Goal: Navigation & Orientation: Find specific page/section

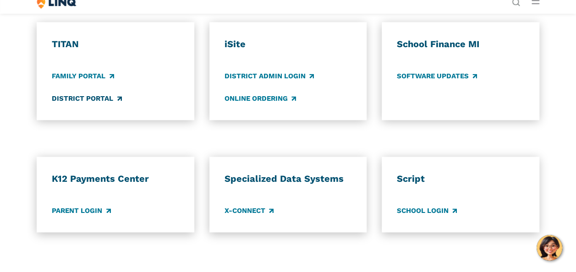
click at [89, 104] on link "District Portal" at bounding box center [87, 99] width 70 height 10
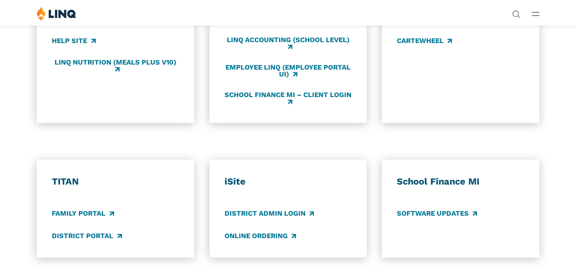
scroll to position [458, 0]
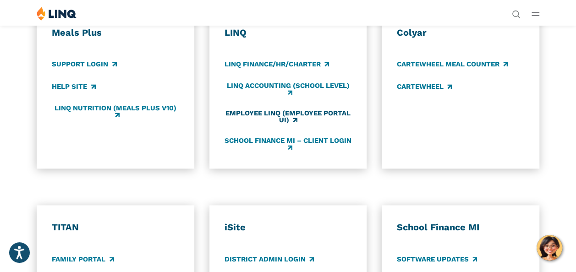
click at [279, 125] on link "Employee LINQ (Employee Portal UI)" at bounding box center [288, 117] width 127 height 15
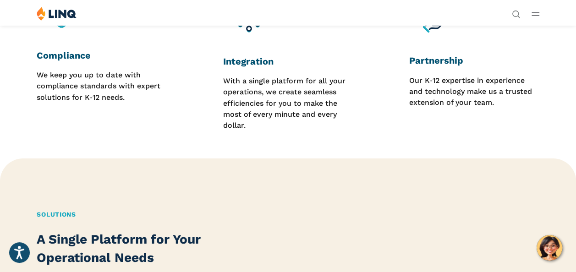
scroll to position [766, 0]
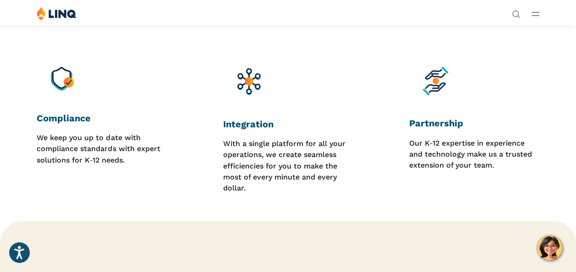
click at [414, 164] on li "Login" at bounding box center [448, 169] width 68 height 10
click at [431, 165] on link "Login" at bounding box center [447, 169] width 32 height 8
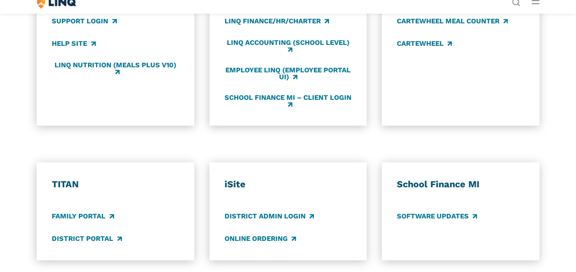
scroll to position [504, 0]
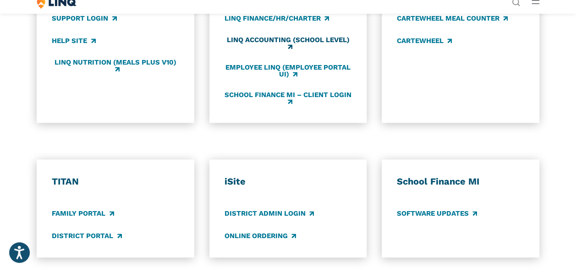
click at [279, 51] on link "LINQ Accounting (school level)" at bounding box center [288, 43] width 127 height 15
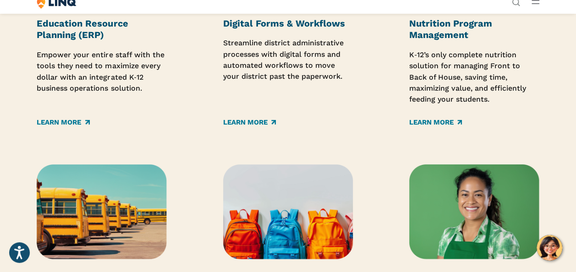
scroll to position [1238, 0]
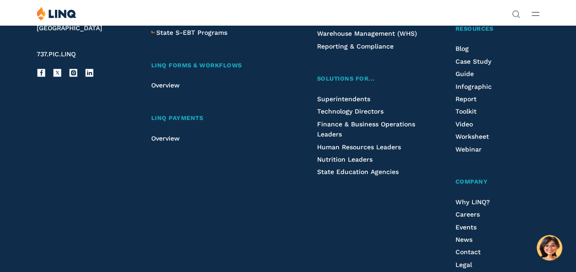
scroll to position [1803, 0]
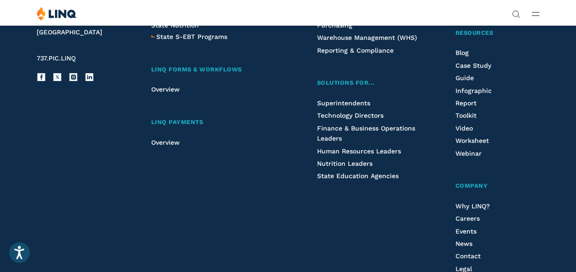
scroll to position [2292, 0]
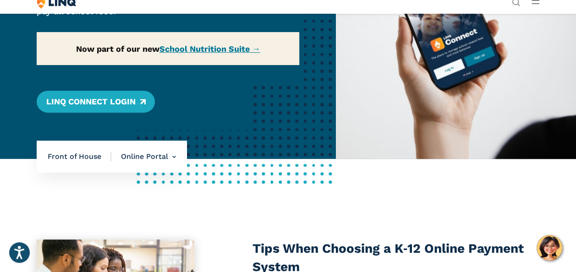
scroll to position [183, 0]
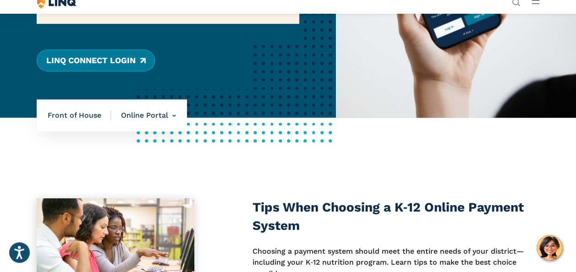
click at [105, 72] on link "LINQ Connect Login" at bounding box center [96, 61] width 118 height 22
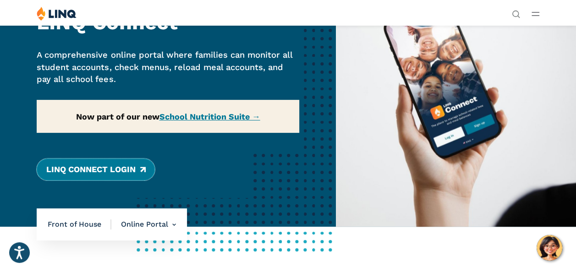
scroll to position [0, 0]
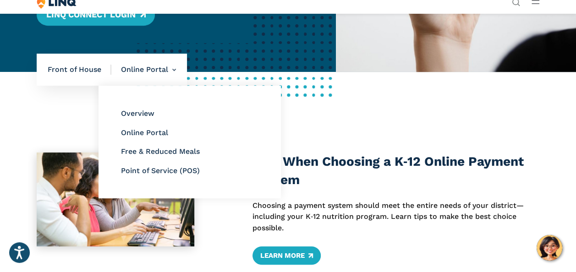
click at [249, 147] on ul "Overview Online Portal Free & Reduced Meals Point of Service (POS)" at bounding box center [190, 142] width 182 height 113
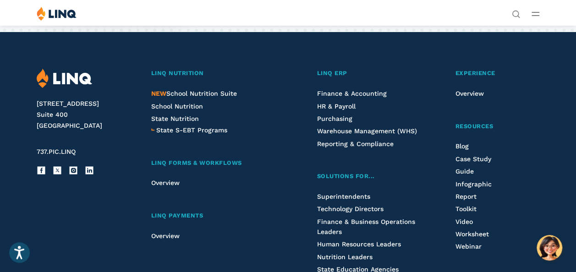
scroll to position [2017, 0]
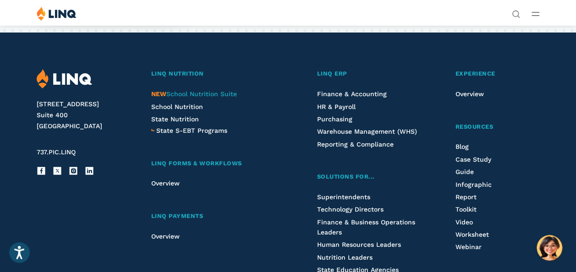
click at [228, 98] on span "NEW School Nutrition Suite" at bounding box center [194, 93] width 86 height 7
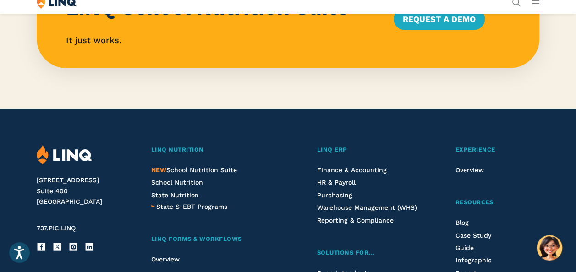
scroll to position [1009, 0]
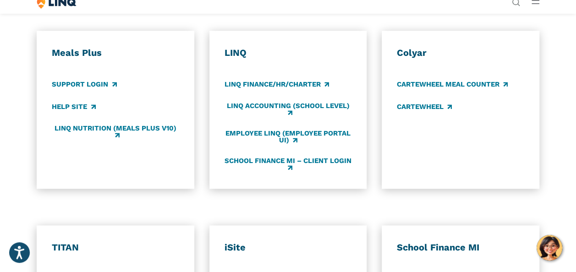
scroll to position [458, 0]
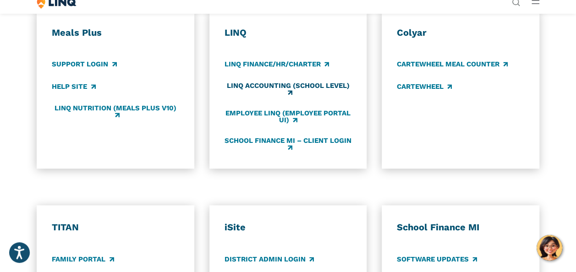
click at [278, 97] on link "LINQ Accounting (school level)" at bounding box center [288, 89] width 127 height 15
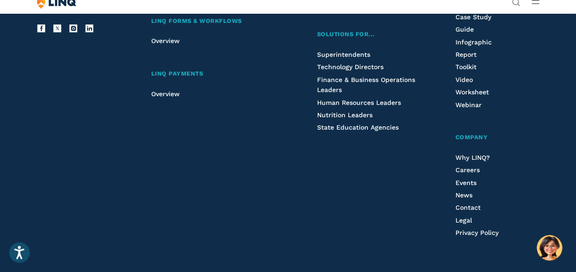
scroll to position [2141, 0]
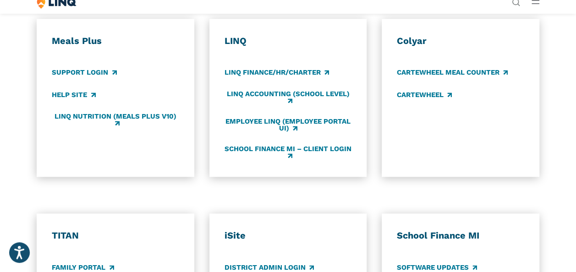
scroll to position [458, 0]
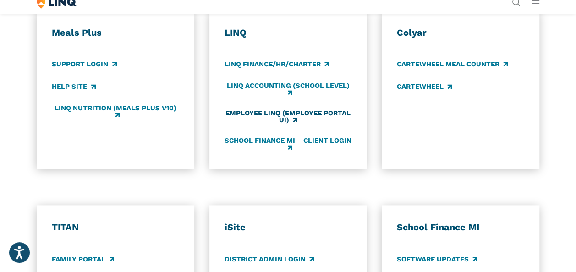
click at [281, 125] on link "Employee LINQ (Employee Portal UI)" at bounding box center [288, 117] width 127 height 15
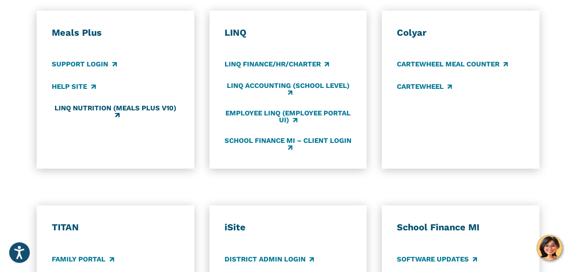
click at [122, 120] on link "LINQ Nutrition (Meals Plus v10)" at bounding box center [115, 112] width 127 height 15
click at [290, 152] on link "School Finance MI – Client Login" at bounding box center [288, 144] width 127 height 15
click at [278, 97] on link "LINQ Accounting (school level)" at bounding box center [288, 89] width 127 height 15
